Goal: Navigation & Orientation: Understand site structure

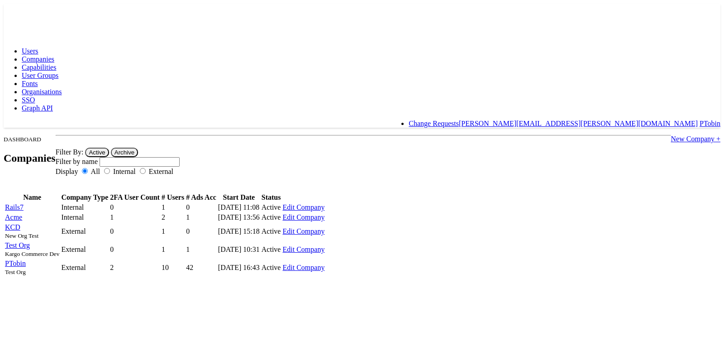
click at [56, 63] on span "Capabilities" at bounding box center [39, 67] width 34 height 8
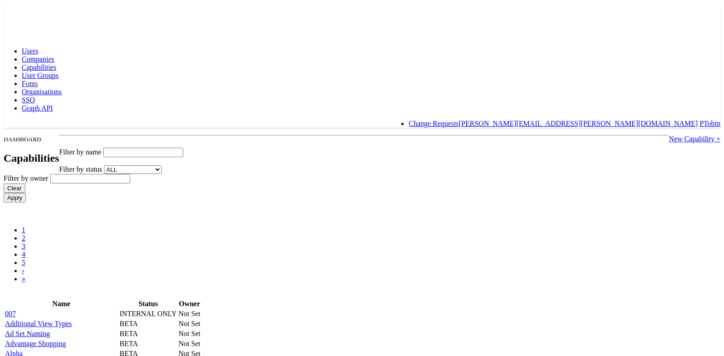
click at [54, 55] on span "Companies" at bounding box center [38, 59] width 33 height 8
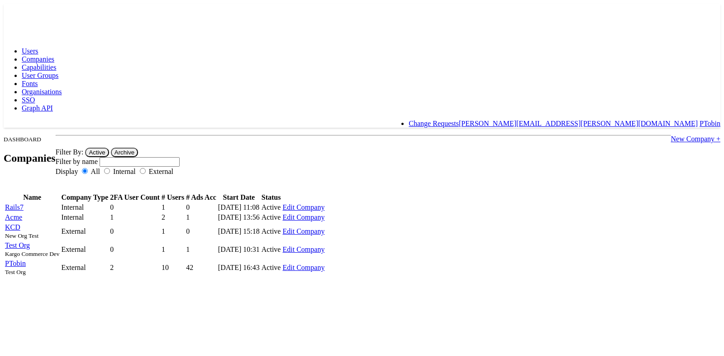
click at [38, 47] on span "Users" at bounding box center [30, 51] width 16 height 8
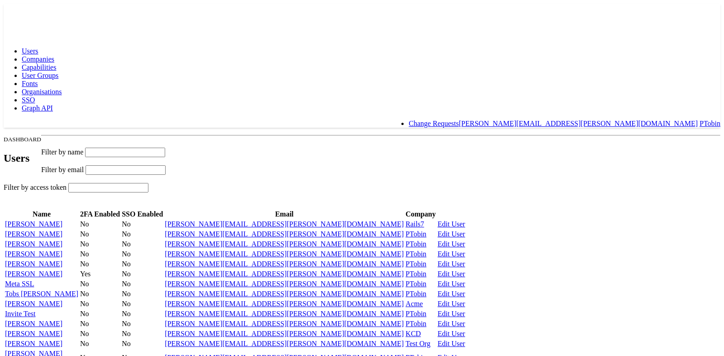
click at [58, 71] on link "User Groups" at bounding box center [40, 75] width 37 height 8
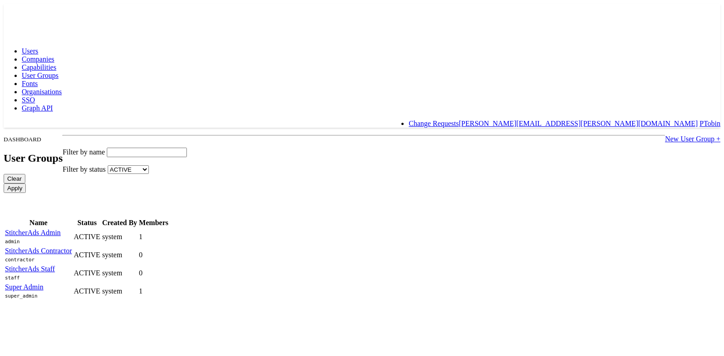
click at [56, 63] on span "Capabilities" at bounding box center [39, 67] width 34 height 8
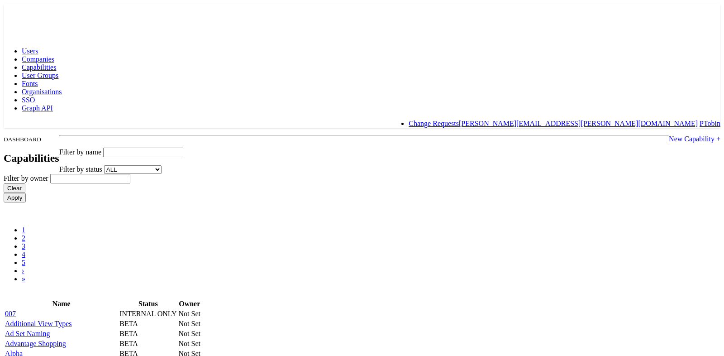
click at [54, 55] on span "Companies" at bounding box center [38, 59] width 33 height 8
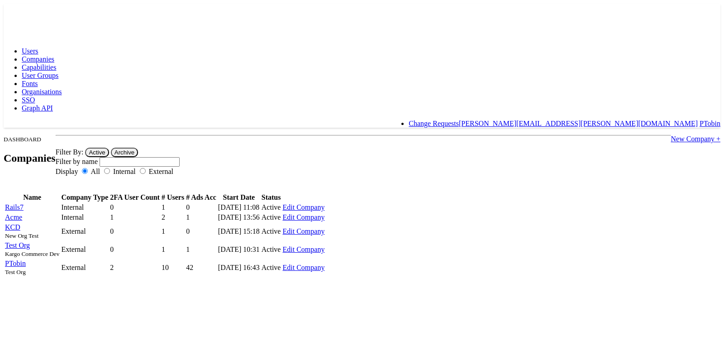
click at [38, 47] on link "Users" at bounding box center [30, 51] width 16 height 8
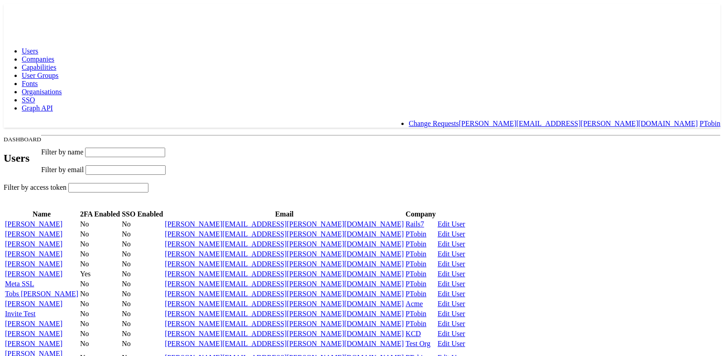
click at [62, 88] on span "Organisations" at bounding box center [42, 92] width 40 height 8
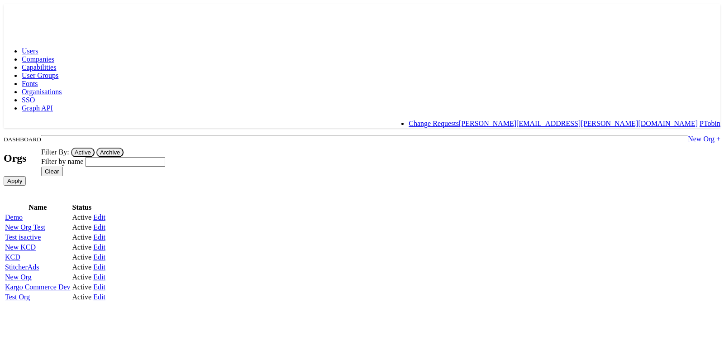
click at [56, 63] on span "Capabilities" at bounding box center [39, 67] width 34 height 8
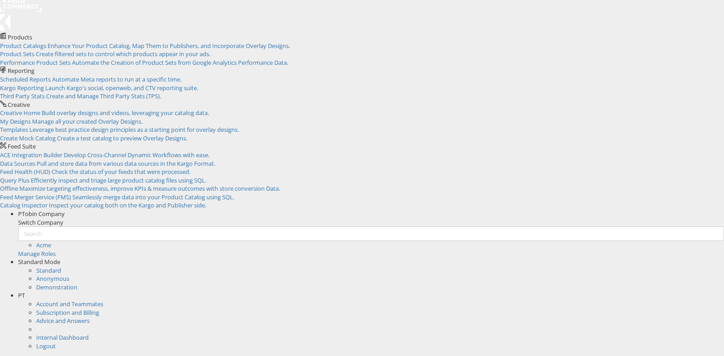
scroll to position [4, 0]
